Goal: Information Seeking & Learning: Learn about a topic

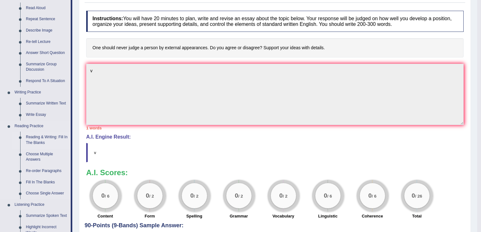
click at [38, 136] on link "Reading & Writing: Fill In The Blanks" at bounding box center [47, 140] width 48 height 17
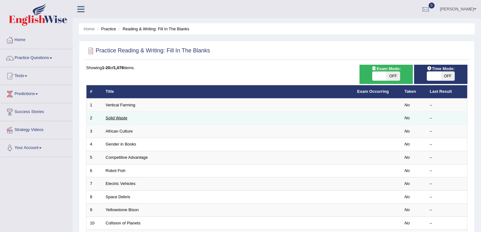
click at [117, 118] on link "Solid Waste" at bounding box center [117, 117] width 22 height 5
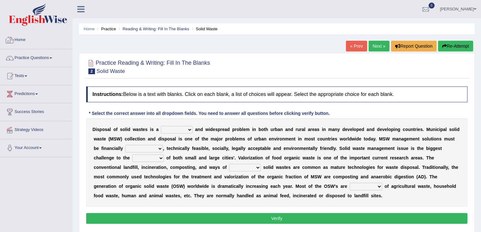
click at [55, 57] on link "Practice Questions" at bounding box center [36, 57] width 72 height 16
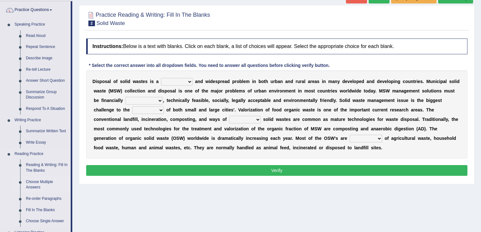
scroll to position [50, 0]
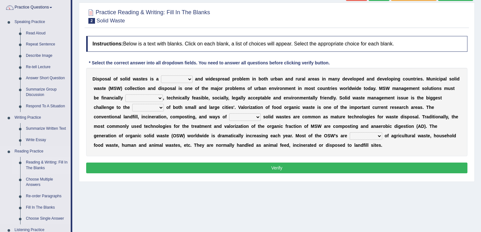
click at [36, 164] on link "Reading & Writing: Fill In The Blanks" at bounding box center [47, 165] width 48 height 17
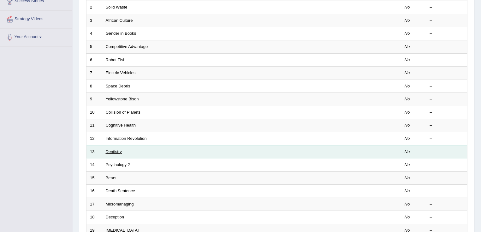
scroll to position [151, 0]
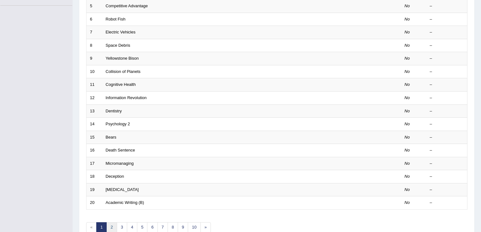
click at [109, 224] on link "2" at bounding box center [111, 227] width 10 height 10
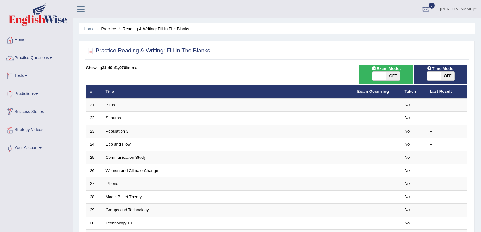
click at [40, 56] on link "Practice Questions" at bounding box center [36, 57] width 72 height 16
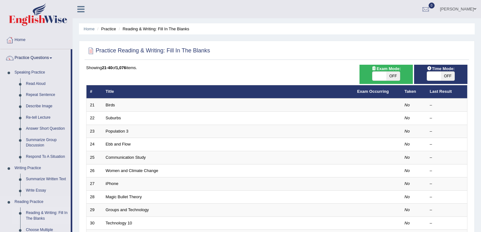
click at [39, 215] on link "Reading & Writing: Fill In The Blanks" at bounding box center [47, 215] width 48 height 17
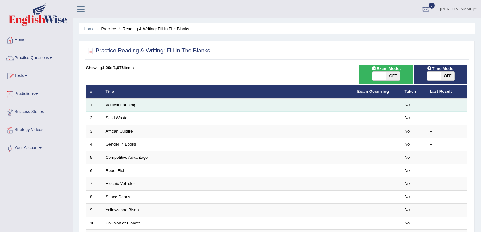
click at [130, 105] on link "Vertical Farming" at bounding box center [121, 105] width 30 height 5
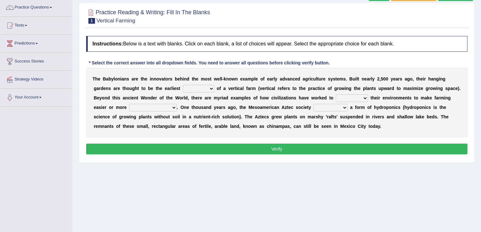
click at [197, 85] on select "prototype failure discredit protocol" at bounding box center [199, 89] width 32 height 8
select select "prototype"
click at [183, 85] on select "prototype failure discredit protocol" at bounding box center [199, 89] width 32 height 8
click at [163, 108] on select "productive constructive connective counterproductive" at bounding box center [153, 108] width 48 height 8
select select "constructive"
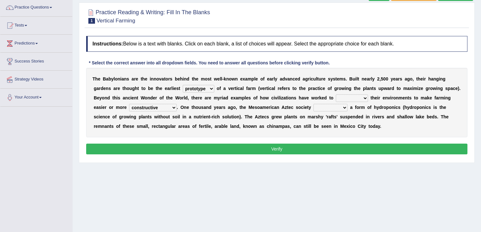
click at [129, 104] on select "productive constructive connective counterproductive" at bounding box center [153, 108] width 48 height 8
click at [352, 92] on div "T h e B a b y l o n i a n s a r e t h e i n n o v a t o r s b e h i n d t h e m…" at bounding box center [276, 102] width 381 height 69
click at [352, 98] on select "manipulate escape respect disarrange" at bounding box center [352, 98] width 32 height 8
select select "escape"
click at [336, 94] on select "manipulate escape respect disarrange" at bounding box center [352, 98] width 32 height 8
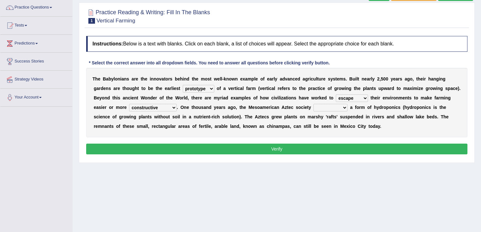
click at [320, 110] on select "domineered volunteered pioneered engineered" at bounding box center [330, 108] width 34 height 8
select select "domineered"
click at [313, 104] on select "domineered volunteered pioneered engineered" at bounding box center [330, 108] width 34 height 8
click at [350, 144] on button "Verify" at bounding box center [276, 149] width 381 height 11
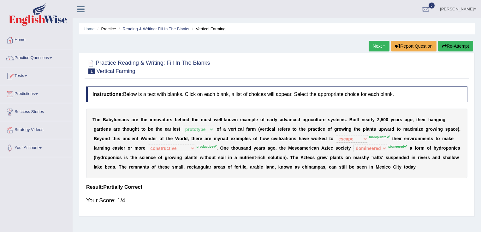
click at [372, 50] on link "Next »" at bounding box center [379, 46] width 21 height 11
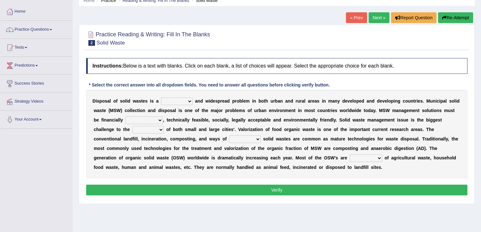
scroll to position [50, 0]
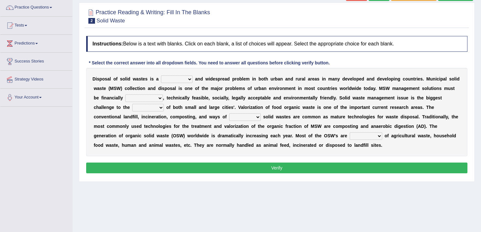
click at [181, 73] on div "D i s p o s a l o f s o l i d w a s t e s i s a slanting stinging stalling shaf…" at bounding box center [276, 112] width 381 height 88
click at [181, 78] on select "slanting stinging stalling shafting" at bounding box center [177, 79] width 32 height 8
select select "stinging"
click at [161, 75] on select "slanting stinging stalling shafting" at bounding box center [177, 79] width 32 height 8
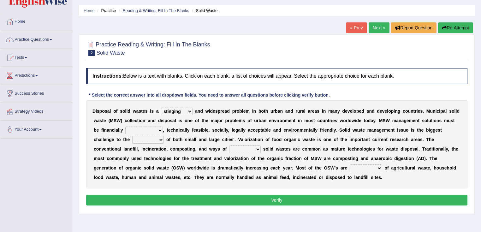
scroll to position [0, 0]
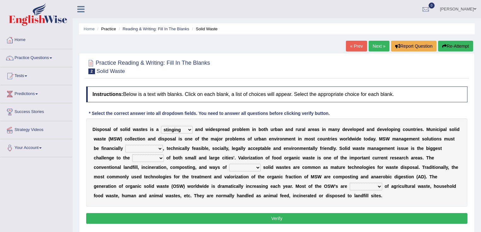
click at [377, 44] on link "Next »" at bounding box center [379, 46] width 21 height 11
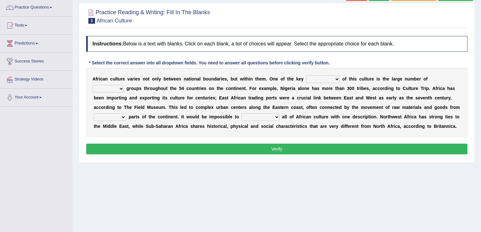
click at [112, 85] on select "ethic ethnic eugenic epic" at bounding box center [108, 89] width 32 height 8
select select "ethic"
click at [92, 85] on select "ethic ethnic eugenic epic" at bounding box center [108, 89] width 32 height 8
click at [328, 73] on div "A f r i c a n c u l t u r e v a r i e s n o t o n l y b e t w e e n n a t i o n…" at bounding box center [276, 102] width 381 height 69
click at [328, 79] on select "conjectures features issues doubts" at bounding box center [323, 79] width 34 height 8
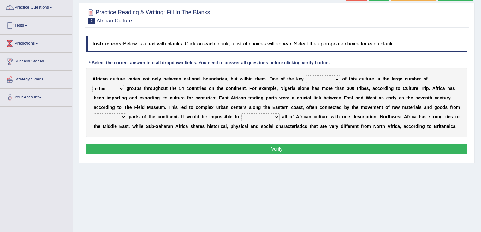
select select "features"
click at [306, 75] on select "conjectures features issues doubts" at bounding box center [323, 79] width 34 height 8
click at [267, 116] on select "characterize conceptualize symbolize synthesize" at bounding box center [260, 117] width 38 height 8
select select "conceptualize"
click at [241, 113] on select "characterize conceptualize symbolize synthesize" at bounding box center [260, 117] width 38 height 8
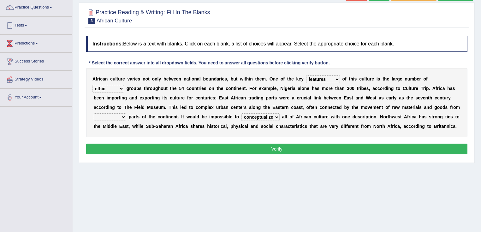
click at [102, 113] on select "forelocked interlocked unlocked landlocked" at bounding box center [110, 117] width 33 height 8
select select "interlocked"
click at [94, 113] on select "forelocked interlocked unlocked landlocked" at bounding box center [110, 117] width 33 height 8
click at [269, 148] on button "Verify" at bounding box center [276, 149] width 381 height 11
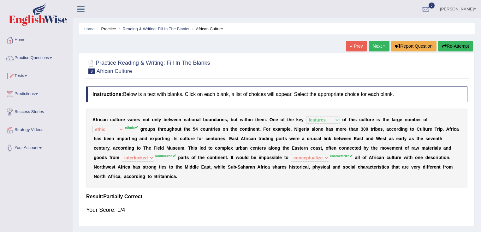
click at [384, 43] on link "Next »" at bounding box center [379, 46] width 21 height 11
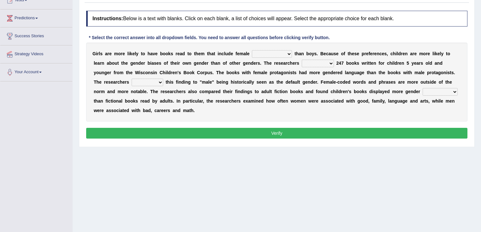
click at [276, 50] on select "protagonists cosmogonists agonists expressionists" at bounding box center [272, 54] width 40 height 8
select select "protagonists"
click at [252, 50] on select "protagonists cosmogonists agonists expressionists" at bounding box center [272, 54] width 40 height 8
click at [316, 58] on div "G i r l s a r e m o r e l i k e l y t o h a v e b o o k s r e a d t o t h e m t…" at bounding box center [276, 82] width 381 height 79
click at [312, 63] on select "hydrolyzed paralyzed catalyzed analyzed" at bounding box center [318, 64] width 32 height 8
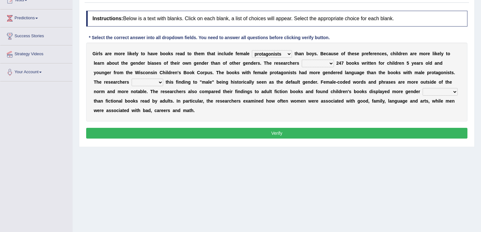
select select "paralyzed"
click at [302, 60] on select "hydrolyzed paralyzed catalyzed analyzed" at bounding box center [318, 64] width 32 height 8
click at [157, 85] on select "contribute tribute distribute attribute" at bounding box center [148, 83] width 32 height 8
select select "tribute"
click at [132, 79] on select "contribute tribute distribute attribute" at bounding box center [148, 83] width 32 height 8
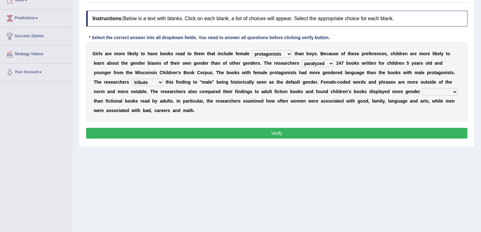
click at [444, 92] on select "stereotypes teletypes prototypes electrotypes" at bounding box center [440, 92] width 35 height 8
select select "teletypes"
click at [423, 88] on select "stereotypes teletypes prototypes electrotypes" at bounding box center [440, 92] width 35 height 8
click at [405, 131] on button "Verify" at bounding box center [276, 133] width 381 height 11
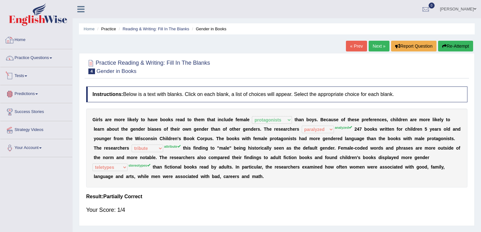
click at [48, 57] on link "Practice Questions" at bounding box center [36, 57] width 72 height 16
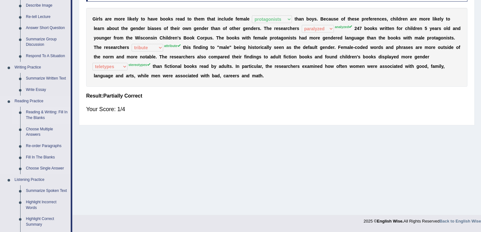
scroll to position [101, 0]
click at [40, 143] on link "Re-order Paragraphs" at bounding box center [47, 145] width 48 height 11
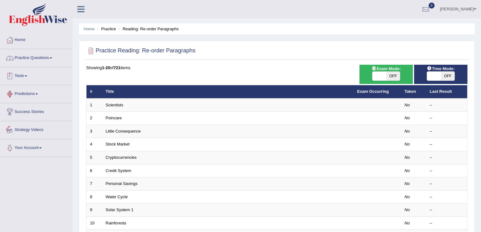
click at [34, 58] on link "Practice Questions" at bounding box center [36, 57] width 72 height 16
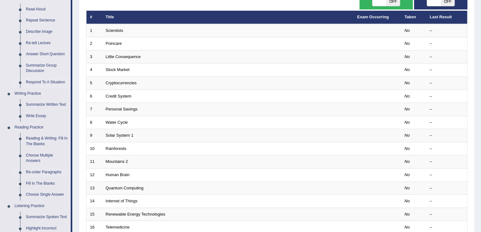
scroll to position [76, 0]
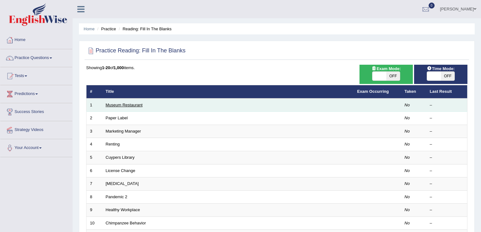
click at [131, 103] on link "Museum Restaurant" at bounding box center [124, 105] width 37 height 5
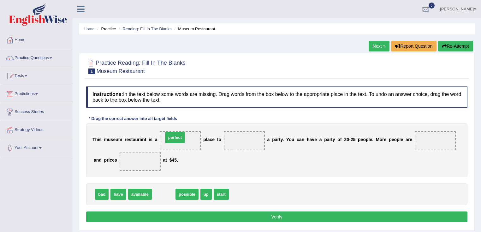
drag, startPoint x: 163, startPoint y: 192, endPoint x: 174, endPoint y: 135, distance: 57.9
drag, startPoint x: 201, startPoint y: 198, endPoint x: 236, endPoint y: 143, distance: 65.6
click at [237, 141] on div "Instructions: In the text below some words are missing. Drag words from the box…" at bounding box center [277, 155] width 384 height 144
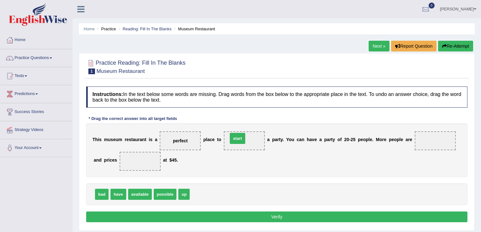
drag, startPoint x: 194, startPoint y: 192, endPoint x: 242, endPoint y: 136, distance: 73.0
drag, startPoint x: 129, startPoint y: 193, endPoint x: 417, endPoint y: 140, distance: 293.5
drag, startPoint x: 157, startPoint y: 194, endPoint x: 148, endPoint y: 173, distance: 22.7
drag, startPoint x: 364, startPoint y: 222, endPoint x: 362, endPoint y: 218, distance: 4.5
click at [363, 222] on div "Instructions: In the text below some words are missing. Drag words from the box…" at bounding box center [277, 155] width 384 height 144
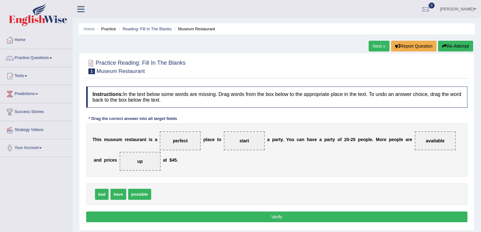
click at [362, 218] on button "Verify" at bounding box center [276, 216] width 381 height 11
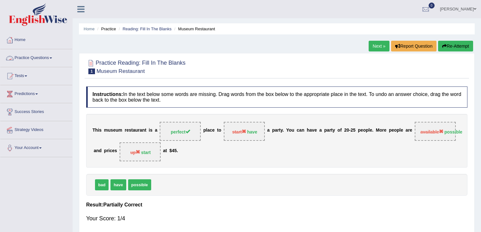
click at [31, 58] on link "Practice Questions" at bounding box center [36, 57] width 72 height 16
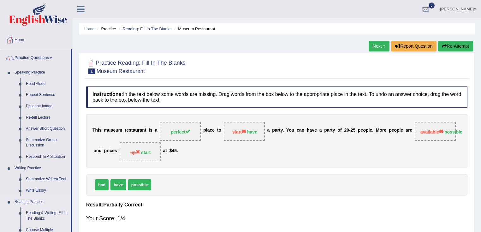
click at [40, 216] on link "Reading & Writing: Fill In The Blanks" at bounding box center [47, 215] width 48 height 17
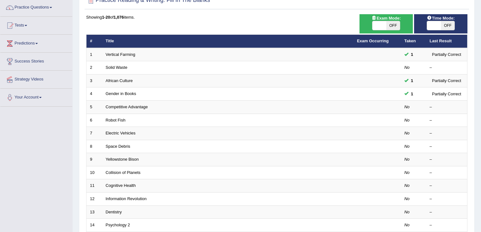
scroll to position [50, 0]
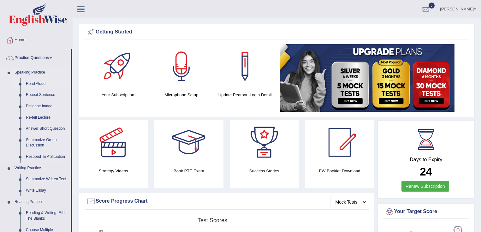
click at [38, 83] on link "Read Aloud" at bounding box center [47, 83] width 48 height 11
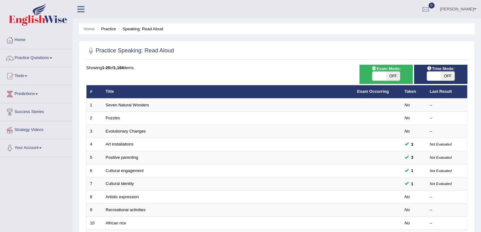
click at [374, 74] on span at bounding box center [379, 76] width 14 height 9
checkbox input "true"
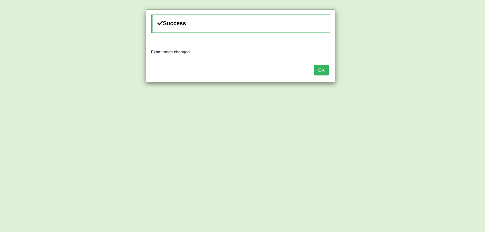
click at [320, 70] on button "OK" at bounding box center [321, 70] width 15 height 11
click at [324, 69] on button "OK" at bounding box center [321, 70] width 15 height 11
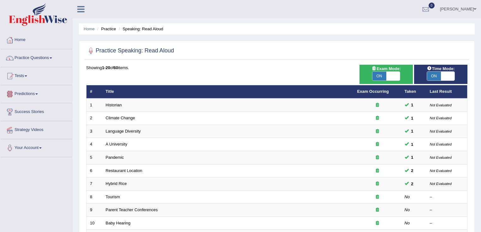
click at [54, 56] on link "Practice Questions" at bounding box center [36, 57] width 72 height 16
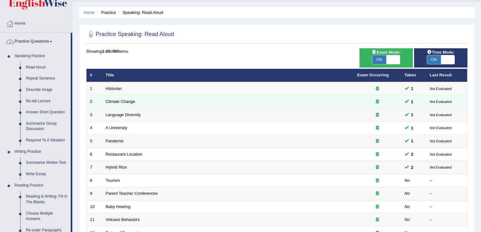
scroll to position [25, 0]
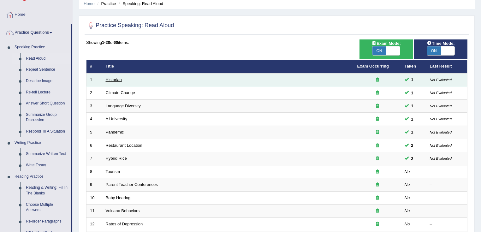
click at [110, 80] on link "Historian" at bounding box center [114, 79] width 16 height 5
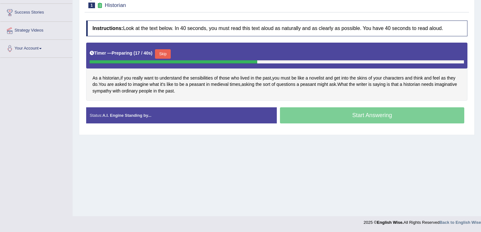
click at [164, 54] on button "Skip" at bounding box center [163, 53] width 16 height 9
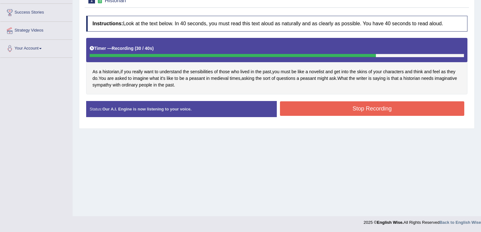
click at [320, 105] on button "Stop Recording" at bounding box center [372, 108] width 184 height 15
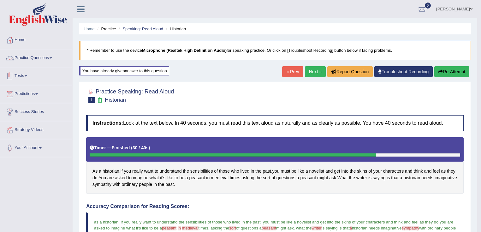
click at [40, 57] on link "Practice Questions" at bounding box center [36, 57] width 72 height 16
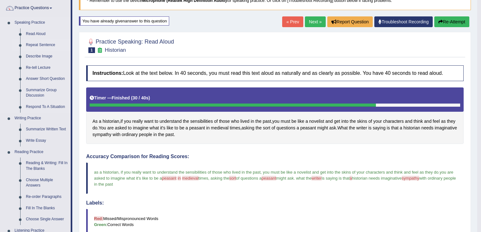
scroll to position [50, 0]
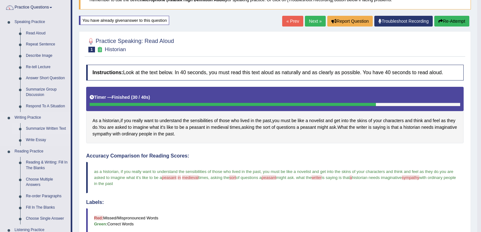
click at [56, 130] on link "Summarize Written Text" at bounding box center [47, 128] width 48 height 11
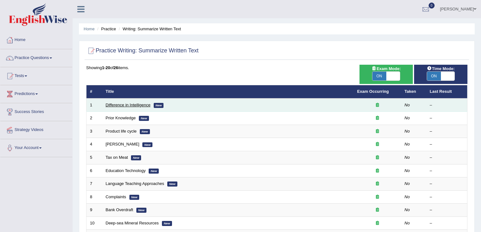
click at [124, 105] on link "Difference in Intelligence" at bounding box center [128, 105] width 45 height 5
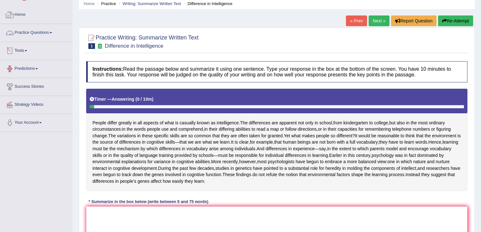
click at [37, 35] on link "Practice Questions" at bounding box center [36, 32] width 72 height 16
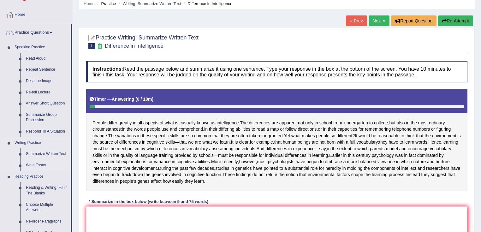
click at [39, 165] on link "Write Essay" at bounding box center [47, 165] width 48 height 11
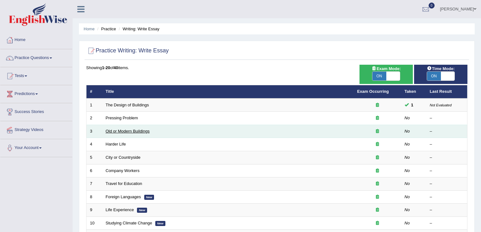
click at [125, 133] on link "Old or Modern Buildings" at bounding box center [128, 131] width 44 height 5
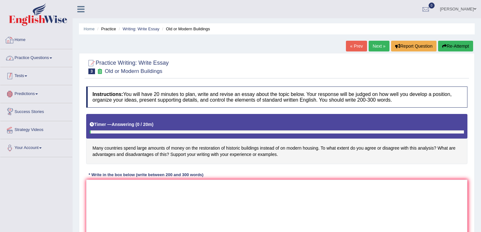
click at [50, 59] on link "Practice Questions" at bounding box center [36, 57] width 72 height 16
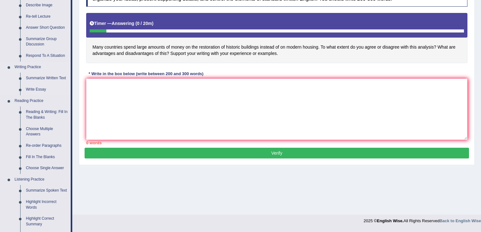
scroll to position [126, 0]
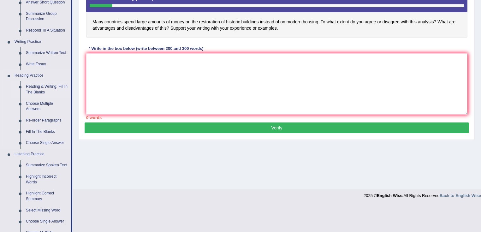
click at [44, 86] on link "Reading & Writing: Fill In The Blanks" at bounding box center [47, 89] width 48 height 17
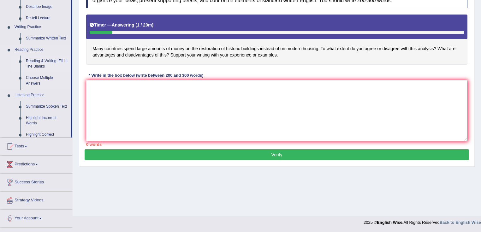
scroll to position [99, 0]
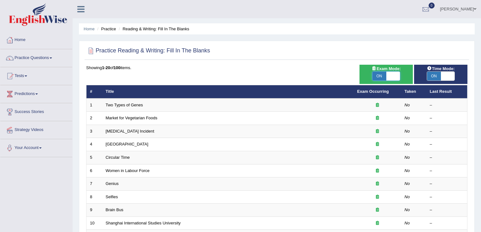
click at [396, 76] on span at bounding box center [393, 76] width 14 height 9
click at [393, 77] on span at bounding box center [393, 76] width 14 height 9
checkbox input "false"
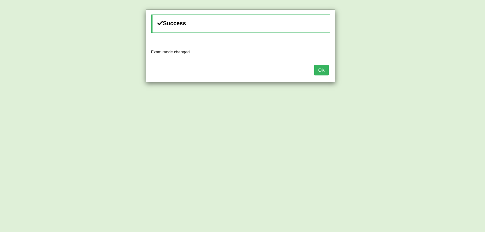
click at [317, 70] on button "OK" at bounding box center [321, 70] width 15 height 11
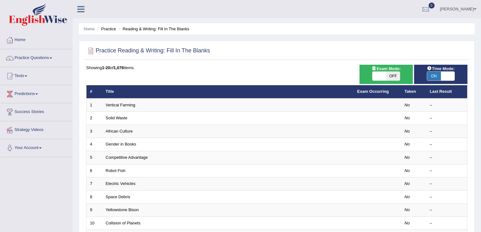
click at [447, 77] on span at bounding box center [448, 76] width 14 height 9
checkbox input "false"
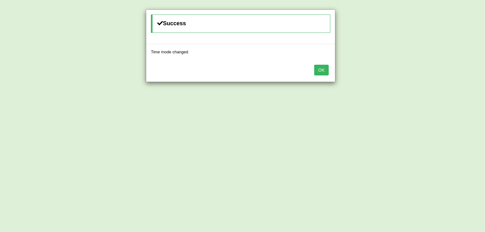
click at [323, 68] on button "OK" at bounding box center [321, 70] width 15 height 11
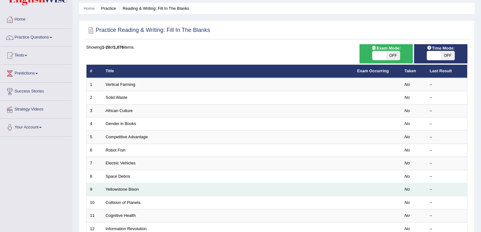
scroll to position [50, 0]
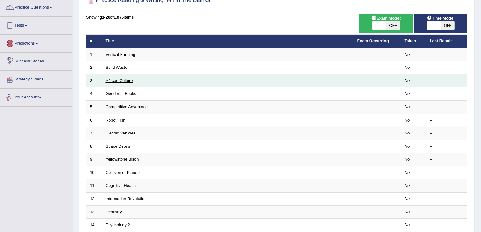
click at [116, 80] on link "African Culture" at bounding box center [119, 80] width 27 height 5
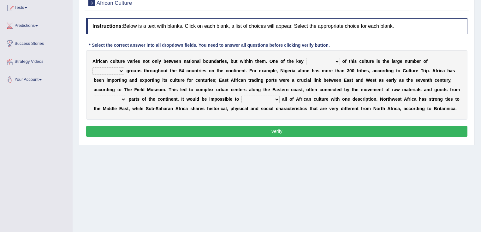
scroll to position [76, 0]
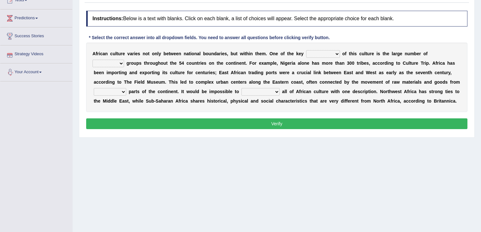
click at [338, 52] on select "conjectures features issues doubts" at bounding box center [323, 54] width 34 height 8
click at [370, 11] on h4 "Instructions: Below is a text with blanks. Click on each blank, a list of choic…" at bounding box center [276, 19] width 381 height 16
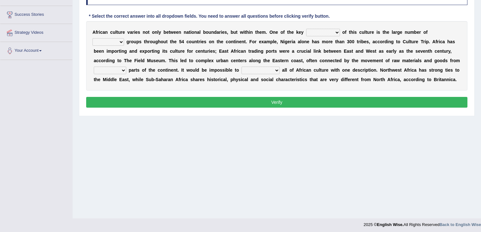
scroll to position [99, 0]
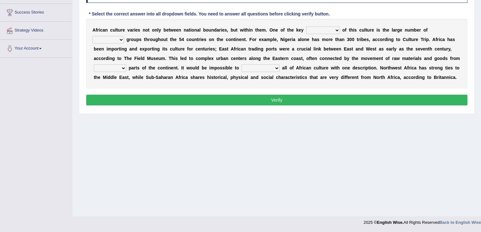
click at [251, 67] on select "characterize conceptualize symbolize synthesize" at bounding box center [260, 68] width 38 height 8
select select "synthesize"
click at [241, 64] on select "characterize conceptualize symbolize synthesize" at bounding box center [260, 68] width 38 height 8
drag, startPoint x: 311, startPoint y: 24, endPoint x: 315, endPoint y: 25, distance: 4.3
click at [314, 25] on div "A f r i c a n c u l t u r e v a r i e s n o t o n l y b e t w e e n n a t i o n…" at bounding box center [276, 53] width 381 height 69
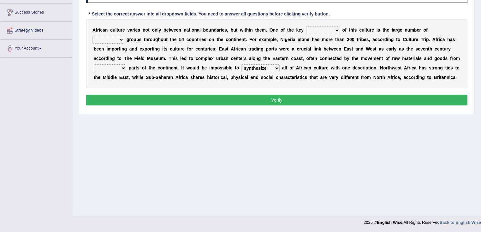
click at [313, 30] on select "conjectures features issues doubts" at bounding box center [323, 31] width 34 height 8
select select "features"
click at [306, 27] on select "conjectures features issues doubts" at bounding box center [323, 31] width 34 height 8
click at [331, 28] on select "conjectures features issues doubts" at bounding box center [323, 31] width 34 height 8
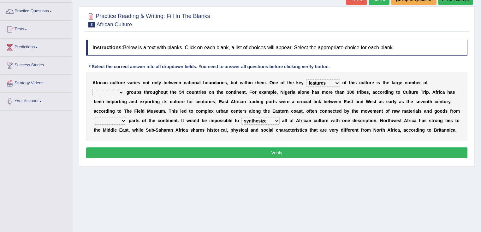
scroll to position [0, 0]
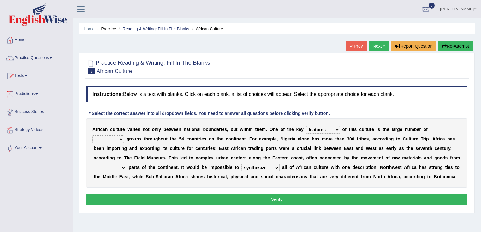
click at [454, 40] on div "Home Practice Reading & Writing: Fill In The Blanks African Culture « Prev Next…" at bounding box center [277, 158] width 408 height 316
click at [464, 45] on button "Re-Attempt" at bounding box center [455, 46] width 35 height 11
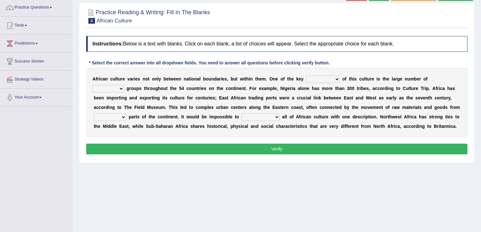
click at [333, 78] on select "conjectures features issues doubts" at bounding box center [323, 79] width 34 height 8
click at [323, 79] on select "conjectures features issues doubts" at bounding box center [323, 79] width 34 height 8
click at [112, 88] on select "ethic ethnic eugenic epic" at bounding box center [108, 89] width 32 height 8
click at [120, 115] on select "forelocked interlocked unlocked landlocked" at bounding box center [110, 117] width 33 height 8
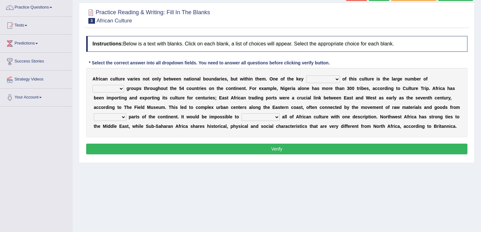
click at [120, 113] on select "forelocked interlocked unlocked landlocked" at bounding box center [110, 117] width 33 height 8
click at [264, 117] on select "characterize conceptualize symbolize synthesize" at bounding box center [260, 117] width 38 height 8
click at [264, 115] on select "characterize conceptualize symbolize synthesize" at bounding box center [260, 117] width 38 height 8
click at [319, 79] on select "conjectures features issues doubts" at bounding box center [323, 79] width 34 height 8
select select "features"
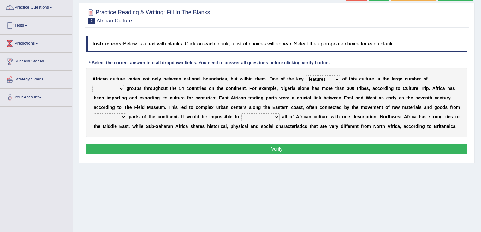
click at [306, 75] on select "conjectures features issues doubts" at bounding box center [323, 79] width 34 height 8
click at [121, 87] on select "ethic ethnic eugenic epic" at bounding box center [108, 89] width 32 height 8
select select "ethnic"
click at [92, 85] on select "ethic ethnic eugenic epic" at bounding box center [108, 89] width 32 height 8
click at [119, 119] on select "forelocked interlocked unlocked landlocked" at bounding box center [110, 117] width 33 height 8
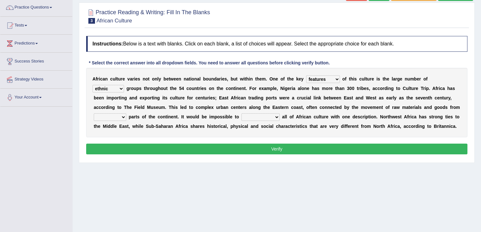
select select "landlocked"
click at [94, 113] on select "forelocked interlocked unlocked landlocked" at bounding box center [110, 117] width 33 height 8
click at [111, 117] on select "forelocked interlocked unlocked landlocked" at bounding box center [110, 117] width 33 height 8
click at [265, 118] on select "characterize conceptualize symbolize synthesize" at bounding box center [260, 117] width 38 height 8
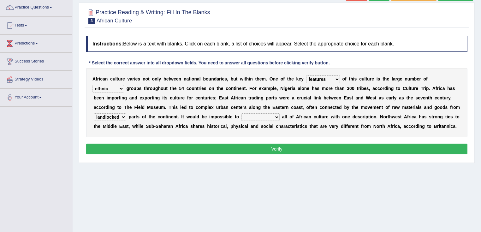
select select "characterize"
click at [241, 113] on select "characterize conceptualize symbolize synthesize" at bounding box center [260, 117] width 38 height 8
click at [301, 146] on button "Verify" at bounding box center [276, 149] width 381 height 11
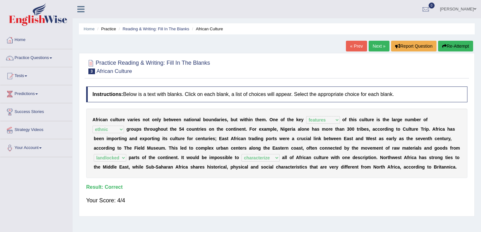
click at [374, 47] on link "Next »" at bounding box center [379, 46] width 21 height 11
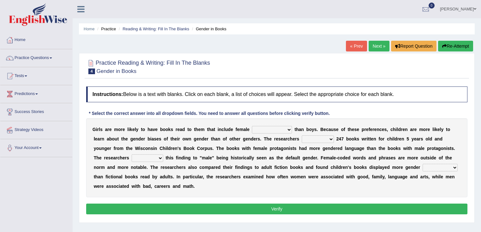
scroll to position [99, 0]
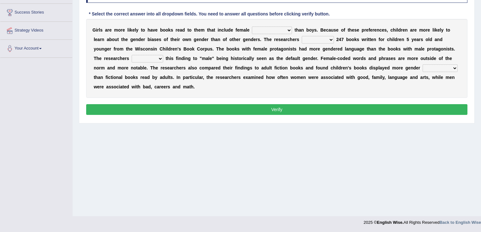
click at [278, 27] on select "protagonists cosmogonists agonists expressionists" at bounding box center [272, 31] width 40 height 8
click at [270, 27] on select "protagonists cosmogonists agonists expressionists" at bounding box center [272, 31] width 40 height 8
click at [319, 37] on select "hydrolyzed paralyzed catalyzed analyzed" at bounding box center [318, 40] width 32 height 8
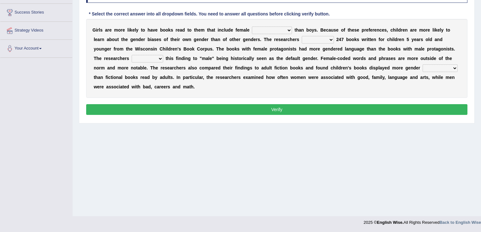
click at [319, 37] on select "hydrolyzed paralyzed catalyzed analyzed" at bounding box center [318, 40] width 32 height 8
click at [167, 46] on b "l" at bounding box center [167, 48] width 1 height 5
click at [161, 56] on select "contribute tribute distribute attribute" at bounding box center [148, 59] width 32 height 8
click at [160, 57] on select "contribute tribute distribute attribute" at bounding box center [148, 59] width 32 height 8
click at [435, 62] on div "G i r l s a r e m o r e l i k e l y t o h a v e b o o k s r e a d t o t h e m t…" at bounding box center [276, 58] width 381 height 79
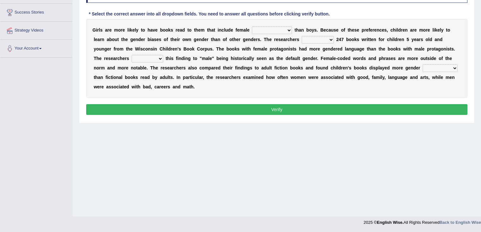
click at [439, 67] on select "stereotypes teletypes prototypes electrotypes" at bounding box center [440, 68] width 35 height 8
click at [267, 29] on select "protagonists cosmogonists agonists expressionists" at bounding box center [272, 31] width 40 height 8
select select "protagonists"
click at [252, 27] on select "protagonists cosmogonists agonists expressionists" at bounding box center [272, 31] width 40 height 8
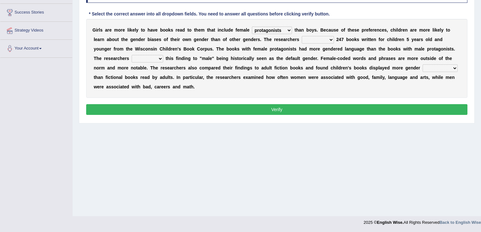
click at [318, 38] on select "hydrolyzed paralyzed catalyzed analyzed" at bounding box center [318, 40] width 32 height 8
select select "analyzed"
click at [302, 36] on select "hydrolyzed paralyzed catalyzed analyzed" at bounding box center [318, 40] width 32 height 8
click at [148, 59] on select "contribute tribute distribute attribute" at bounding box center [148, 59] width 32 height 8
select select "attribute"
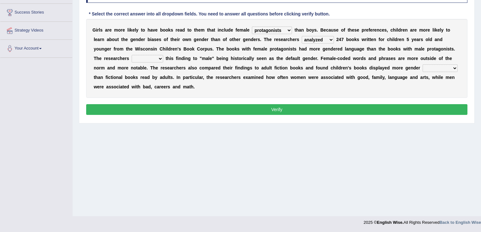
click at [132, 55] on select "contribute tribute distribute attribute" at bounding box center [148, 59] width 32 height 8
click at [436, 69] on select "stereotypes teletypes prototypes electrotypes" at bounding box center [440, 68] width 35 height 8
click at [437, 67] on select "stereotypes teletypes prototypes electrotypes" at bounding box center [440, 68] width 35 height 8
select select "stereotypes"
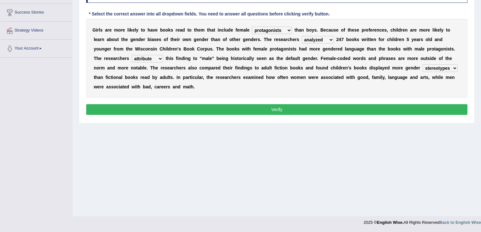
click at [423, 64] on select "stereotypes teletypes prototypes electrotypes" at bounding box center [440, 68] width 35 height 8
click at [426, 109] on button "Verify" at bounding box center [276, 109] width 381 height 11
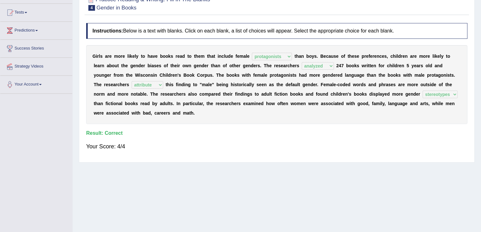
scroll to position [0, 0]
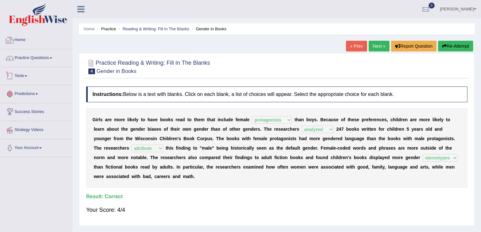
click at [46, 60] on link "Practice Questions" at bounding box center [36, 57] width 72 height 16
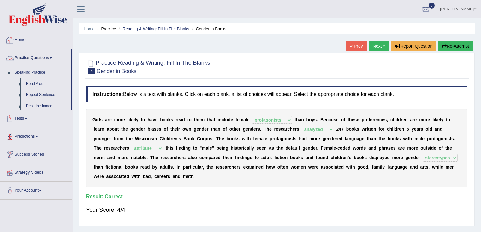
scroll to position [99, 0]
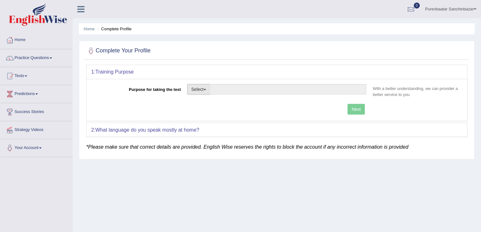
click at [199, 92] on button "Select" at bounding box center [198, 89] width 23 height 11
click at [209, 105] on link "Student Visa" at bounding box center [215, 103] width 56 height 8
type input "Student Visa"
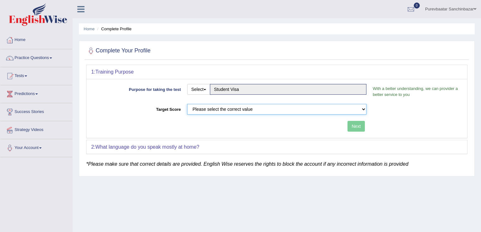
click at [210, 106] on select "Please select the correct value 50 (6 bands) 58 (6.5 bands) 65 (7 bands) 79 (8 …" at bounding box center [276, 109] width 179 height 11
select select "58"
click at [187, 104] on select "Please select the correct value 50 (6 bands) 58 (6.5 bands) 65 (7 bands) 79 (8 …" at bounding box center [276, 109] width 179 height 11
click at [357, 126] on button "Next" at bounding box center [355, 126] width 17 height 11
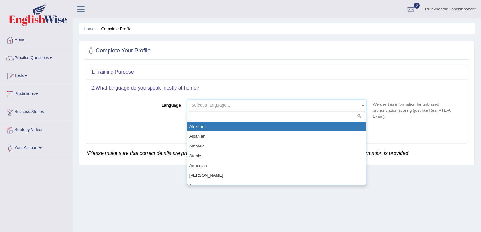
click at [223, 106] on span "Select a language ..." at bounding box center [211, 105] width 40 height 5
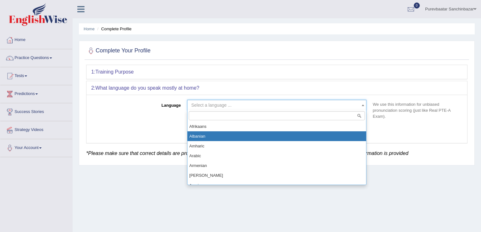
drag, startPoint x: 230, startPoint y: 139, endPoint x: 233, endPoint y: 133, distance: 6.5
select select "Albanian"
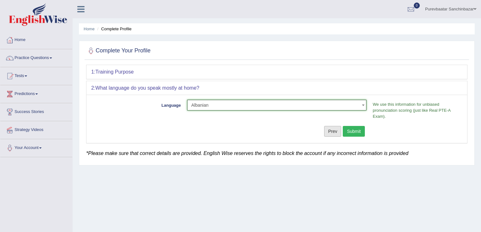
drag, startPoint x: 340, startPoint y: 128, endPoint x: 347, endPoint y: 129, distance: 7.9
click at [341, 128] on button "Prev" at bounding box center [332, 131] width 17 height 11
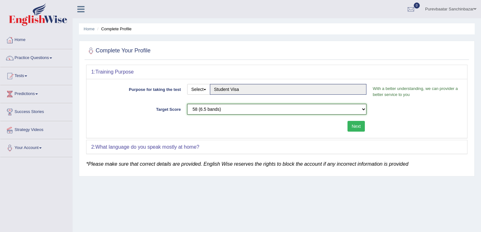
click at [256, 109] on select "Please select the correct value 50 (6 bands) 58 (6.5 bands) 65 (7 bands) 79 (8 …" at bounding box center [276, 109] width 179 height 11
select select "50"
click at [187, 104] on select "Please select the correct value 50 (6 bands) 58 (6.5 bands) 65 (7 bands) 79 (8 …" at bounding box center [276, 109] width 179 height 11
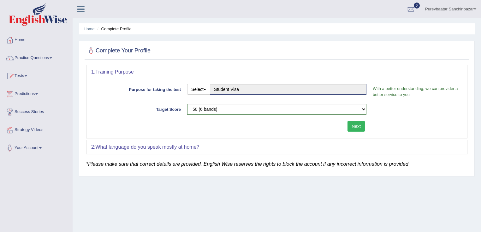
click at [360, 121] on button "Next" at bounding box center [355, 126] width 17 height 11
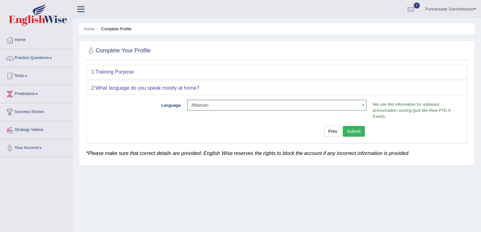
click at [246, 109] on body "Toggle navigation Home Practice Questions Speaking Practice Read Aloud Repeat S…" at bounding box center [240, 116] width 481 height 232
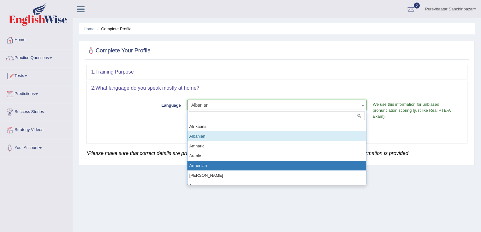
drag, startPoint x: 235, startPoint y: 160, endPoint x: 292, endPoint y: 138, distance: 60.8
select select "Arabic"
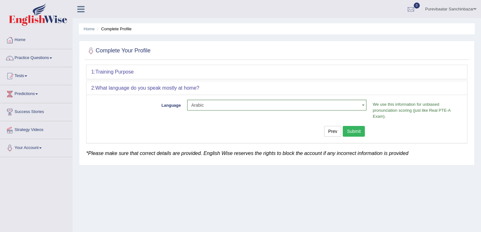
click at [358, 128] on button "Submit" at bounding box center [354, 131] width 22 height 11
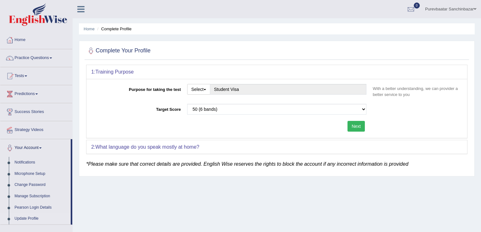
click at [359, 124] on button "Next" at bounding box center [355, 126] width 17 height 11
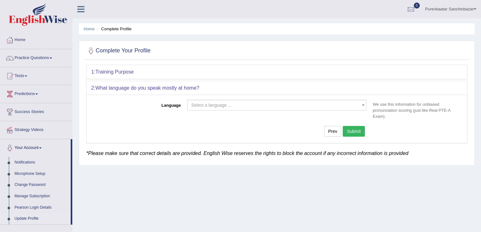
click at [240, 105] on span "Select a language ..." at bounding box center [274, 105] width 167 height 6
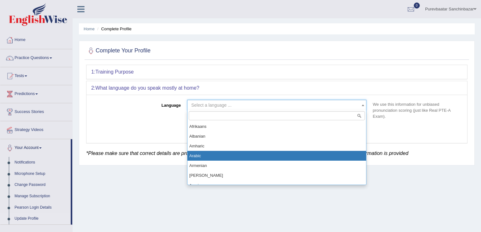
select select "Arabic"
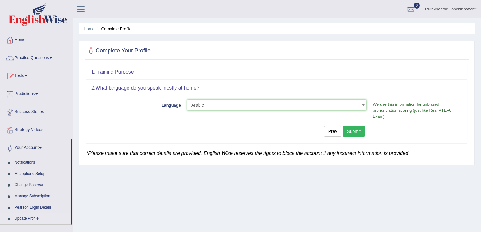
click at [358, 133] on button "Submit" at bounding box center [354, 131] width 22 height 11
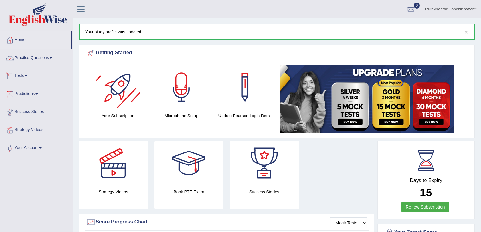
click at [34, 58] on link "Practice Questions" at bounding box center [36, 57] width 72 height 16
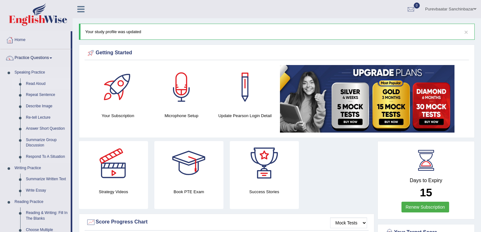
click at [43, 81] on link "Read Aloud" at bounding box center [47, 83] width 48 height 11
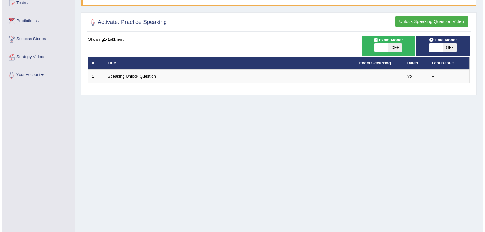
scroll to position [76, 0]
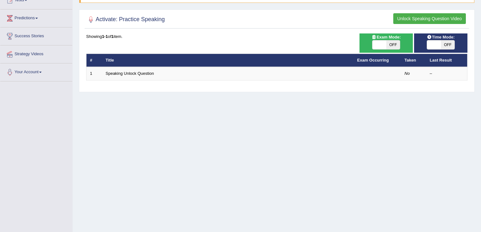
click at [387, 42] on span "OFF" at bounding box center [393, 44] width 14 height 9
checkbox input "true"
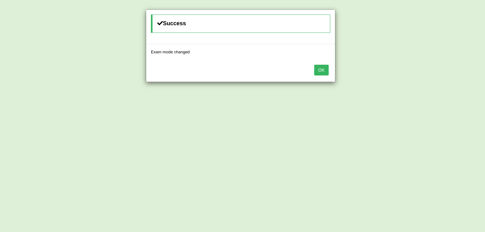
click at [318, 69] on button "OK" at bounding box center [321, 70] width 15 height 11
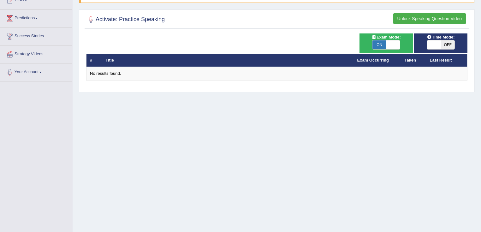
click at [389, 48] on span at bounding box center [393, 44] width 14 height 9
checkbox input "false"
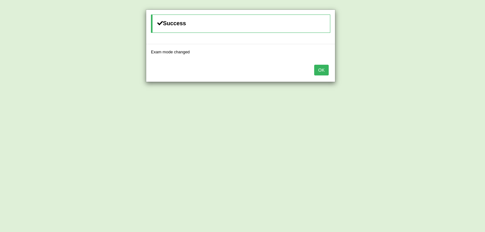
click at [319, 72] on button "OK" at bounding box center [321, 70] width 15 height 11
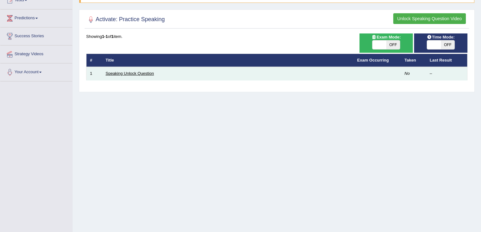
click at [146, 74] on link "Speaking Unlock Question" at bounding box center [130, 73] width 48 height 5
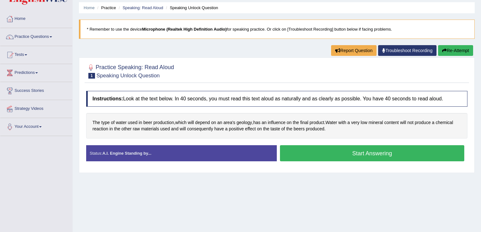
scroll to position [50, 0]
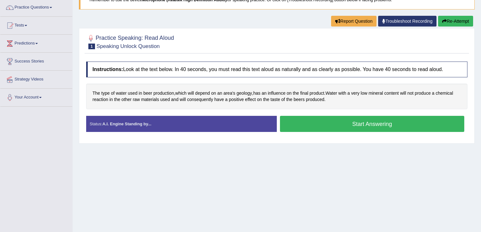
click at [376, 122] on button "Start Answering" at bounding box center [372, 124] width 184 height 16
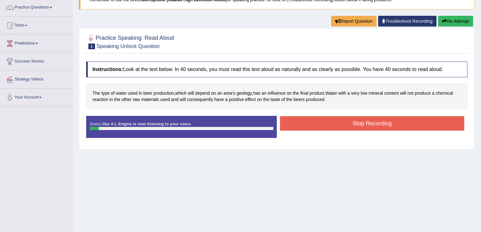
click at [376, 122] on button "Stop Recording" at bounding box center [372, 123] width 184 height 15
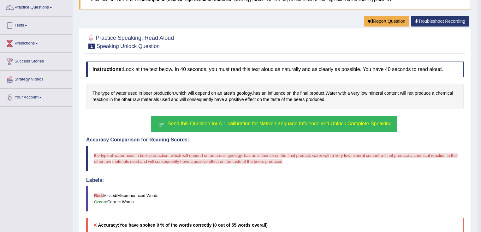
click at [329, 123] on span "Send this Question for A.I. calibration for Native Language Influence and Unloc…" at bounding box center [280, 123] width 224 height 5
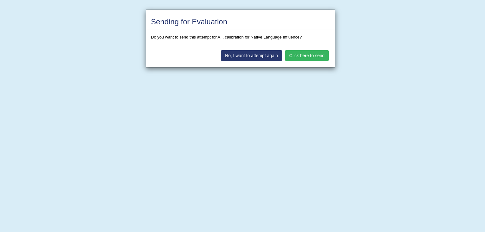
click at [313, 56] on button "Click here to send" at bounding box center [307, 55] width 44 height 11
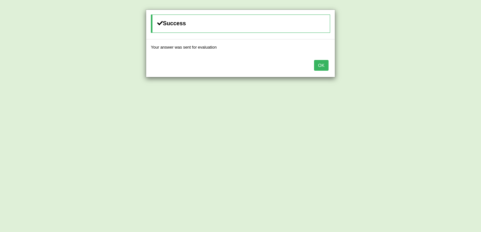
click at [320, 65] on button "OK" at bounding box center [321, 65] width 15 height 11
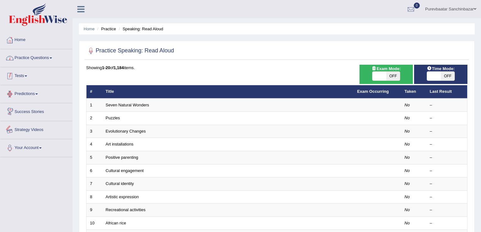
click at [30, 56] on link "Practice Questions" at bounding box center [36, 57] width 72 height 16
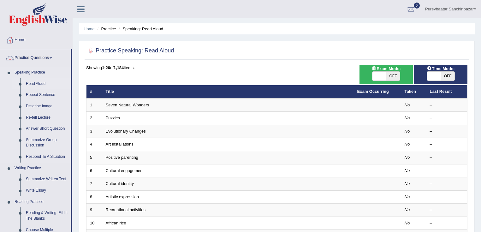
click at [38, 84] on link "Read Aloud" at bounding box center [47, 83] width 48 height 11
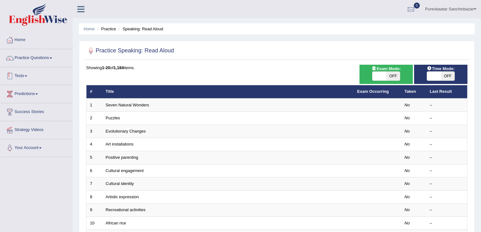
click at [27, 78] on link "Tests" at bounding box center [36, 75] width 72 height 16
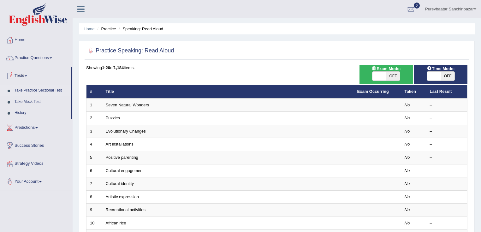
click at [32, 90] on link "Take Practice Sectional Test" at bounding box center [41, 90] width 59 height 11
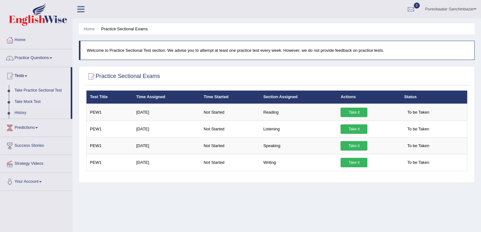
click at [26, 100] on link "Take Mock Test" at bounding box center [41, 101] width 59 height 11
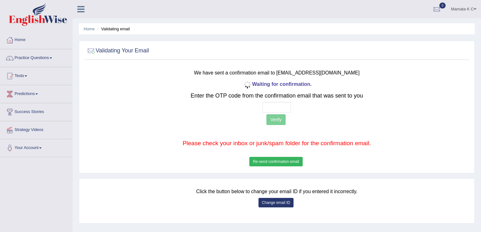
click at [297, 160] on button "Re-send confirmation email" at bounding box center [275, 161] width 53 height 9
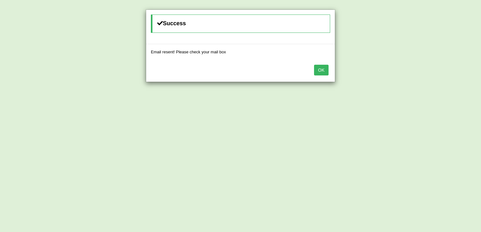
click at [317, 73] on button "OK" at bounding box center [321, 70] width 15 height 11
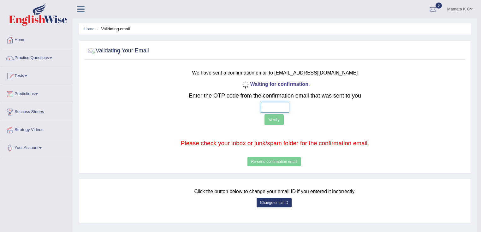
click at [266, 109] on input "text" at bounding box center [275, 107] width 28 height 11
type input "7 0 5 1"
click at [279, 118] on button "Verify" at bounding box center [273, 119] width 19 height 11
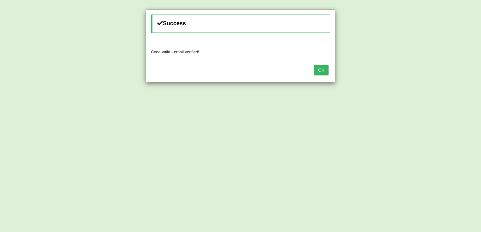
click at [322, 70] on button "OK" at bounding box center [321, 70] width 15 height 11
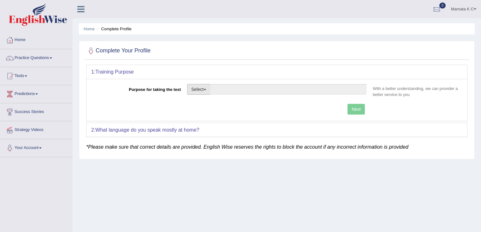
click at [201, 87] on button "Select" at bounding box center [198, 89] width 23 height 11
click at [221, 100] on link "Student Visa" at bounding box center [215, 103] width 56 height 8
type input "Student Visa"
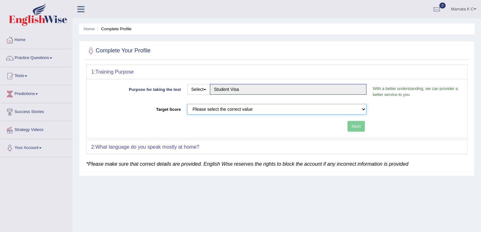
click at [233, 107] on select "Please select the correct value 50 (6 bands) 58 (6.5 bands) 65 (7 bands) 79 (8 …" at bounding box center [276, 109] width 179 height 11
select select "79"
click at [187, 104] on select "Please select the correct value 50 (6 bands) 58 (6.5 bands) 65 (7 bands) 79 (8 …" at bounding box center [276, 109] width 179 height 11
click at [354, 124] on button "Next" at bounding box center [355, 126] width 17 height 11
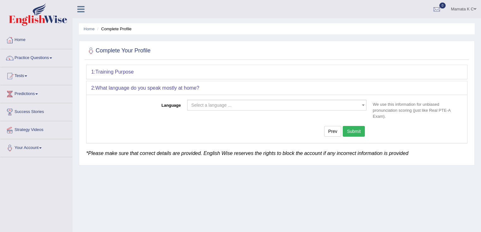
click at [199, 100] on span "Select a language ..." at bounding box center [276, 105] width 179 height 11
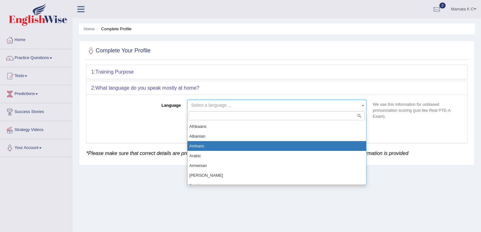
drag, startPoint x: 226, startPoint y: 149, endPoint x: 292, endPoint y: 133, distance: 68.1
select select "Amharic"
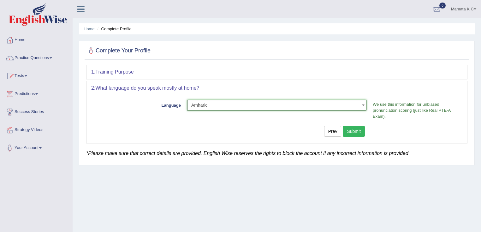
click at [350, 129] on button "Submit" at bounding box center [354, 131] width 22 height 11
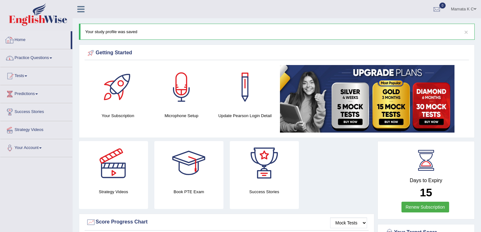
click at [47, 60] on link "Practice Questions" at bounding box center [36, 57] width 72 height 16
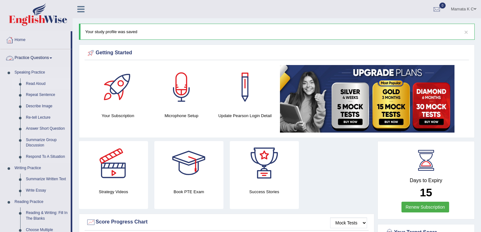
click at [36, 87] on link "Read Aloud" at bounding box center [47, 83] width 48 height 11
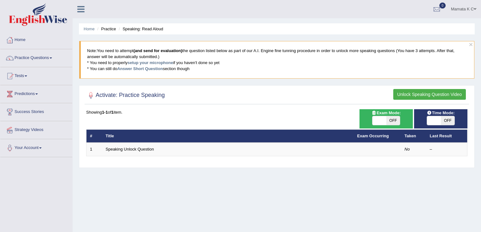
click at [144, 147] on link "Speaking Unlock Question" at bounding box center [130, 149] width 48 height 5
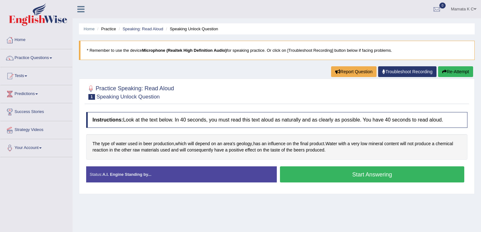
click at [370, 168] on button "Start Answering" at bounding box center [372, 174] width 184 height 16
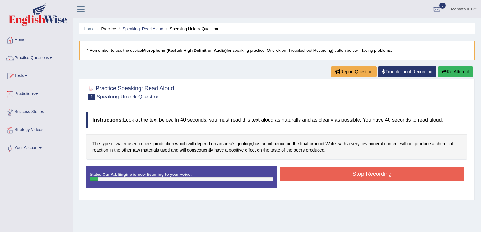
click at [373, 171] on button "Stop Recording" at bounding box center [372, 174] width 184 height 15
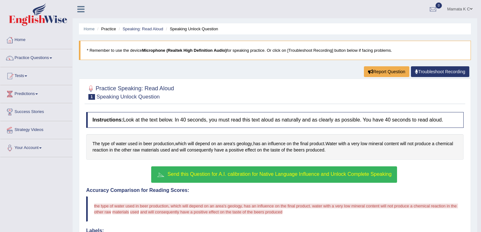
click at [328, 171] on span "Send this Question for A.I. calibration for Native Language Influence and Unloc…" at bounding box center [280, 173] width 224 height 5
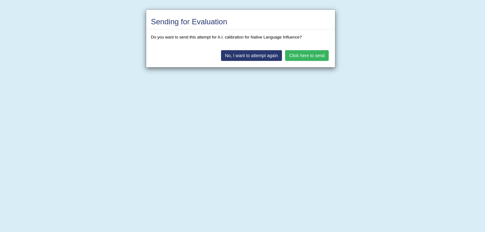
click at [312, 55] on button "Click here to send" at bounding box center [307, 55] width 44 height 11
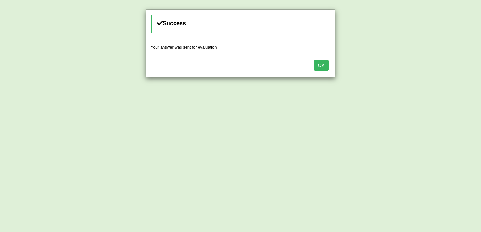
click at [323, 65] on button "OK" at bounding box center [321, 65] width 15 height 11
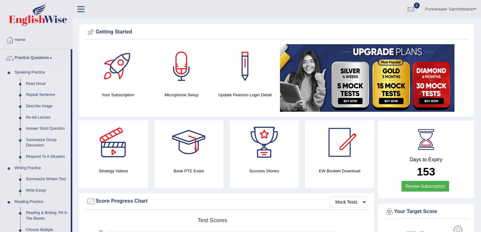
click at [32, 85] on link "Read Aloud" at bounding box center [47, 83] width 48 height 11
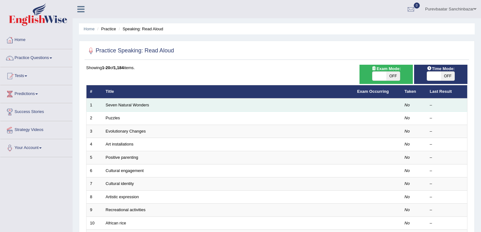
click at [135, 107] on td "Seven Natural Wonders" at bounding box center [227, 104] width 251 height 13
click at [134, 105] on link "Seven Natural Wonders" at bounding box center [128, 105] width 44 height 5
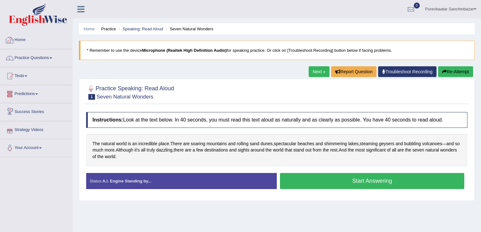
click at [23, 37] on link "Home" at bounding box center [36, 39] width 72 height 16
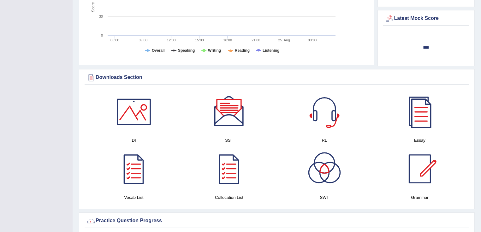
click at [429, 111] on div at bounding box center [420, 112] width 44 height 44
